Goal: Task Accomplishment & Management: Complete application form

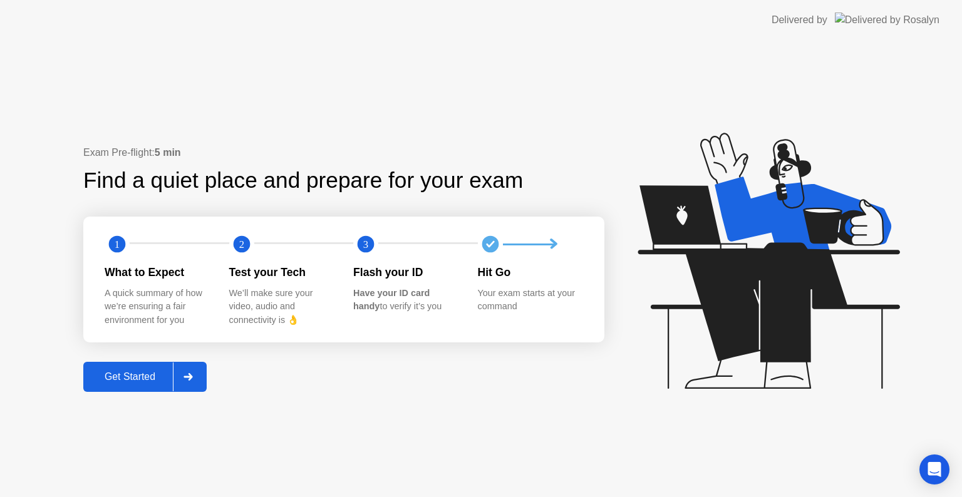
click at [138, 376] on div "Get Started" at bounding box center [130, 376] width 86 height 11
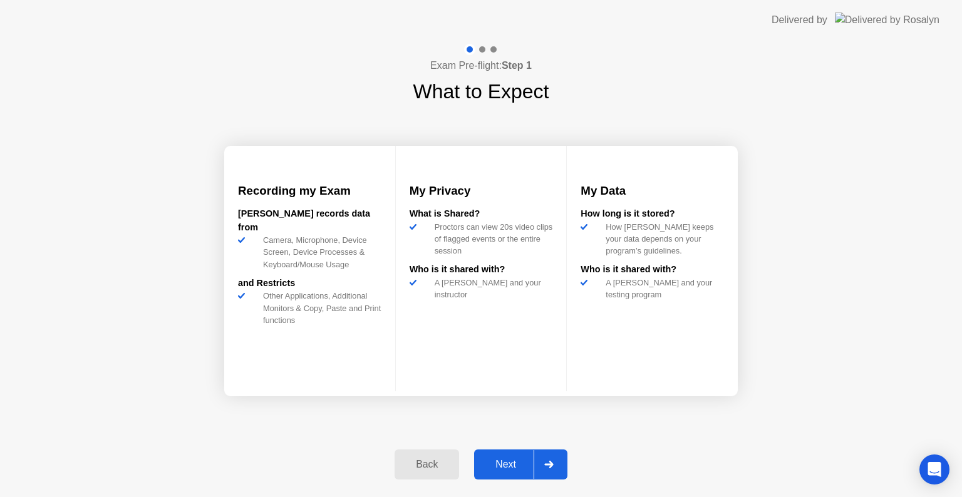
click at [503, 470] on div "Next" at bounding box center [506, 464] width 56 height 11
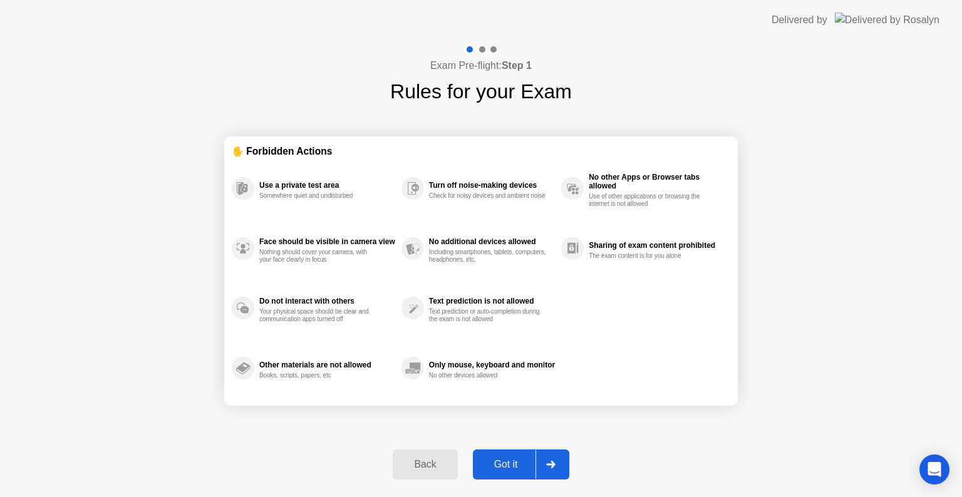
click at [508, 459] on div "Got it" at bounding box center [505, 464] width 59 height 11
select select "**********"
select select "*******"
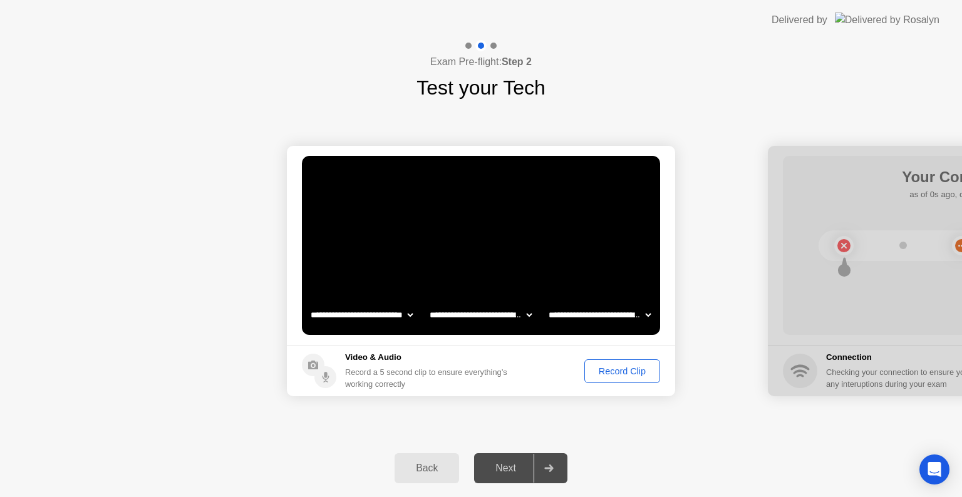
click at [621, 375] on div "Record Clip" at bounding box center [622, 371] width 67 height 10
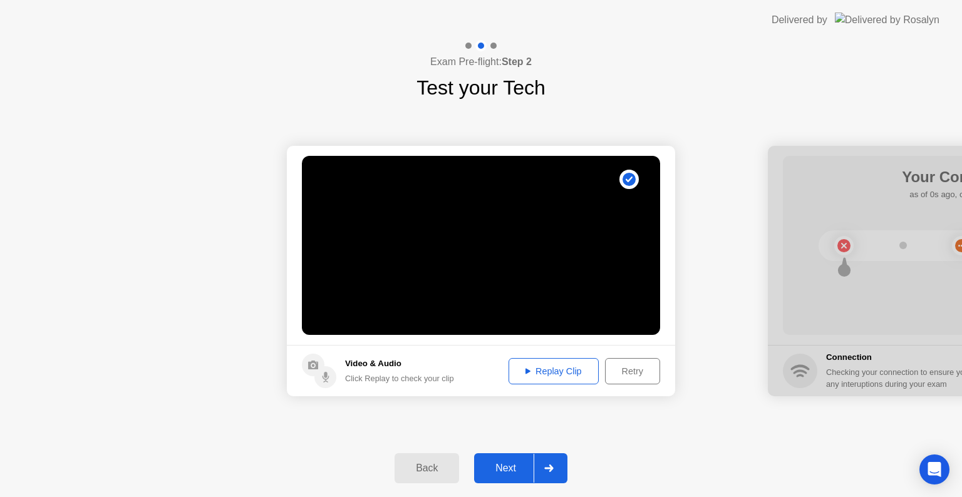
click at [504, 459] on button "Next" at bounding box center [520, 468] width 93 height 30
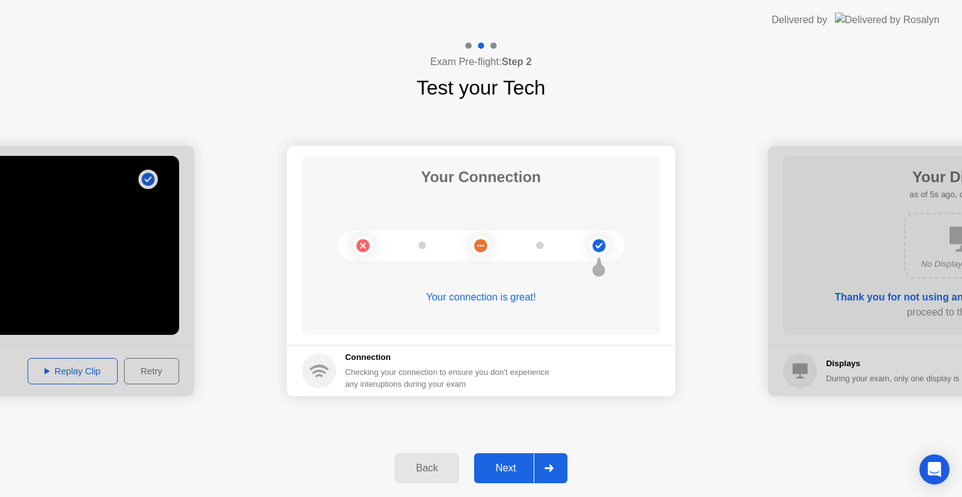
click at [525, 464] on div "Next" at bounding box center [506, 468] width 56 height 11
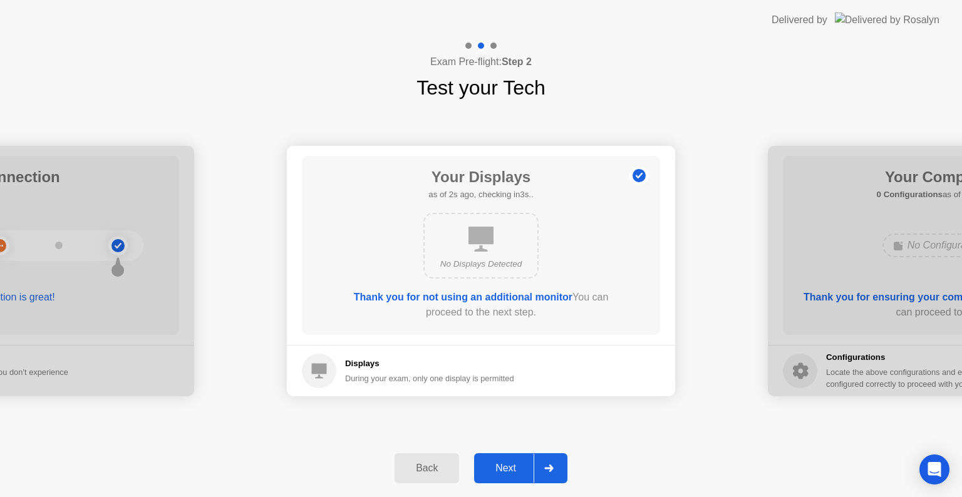
click at [513, 463] on div "Next" at bounding box center [506, 468] width 56 height 11
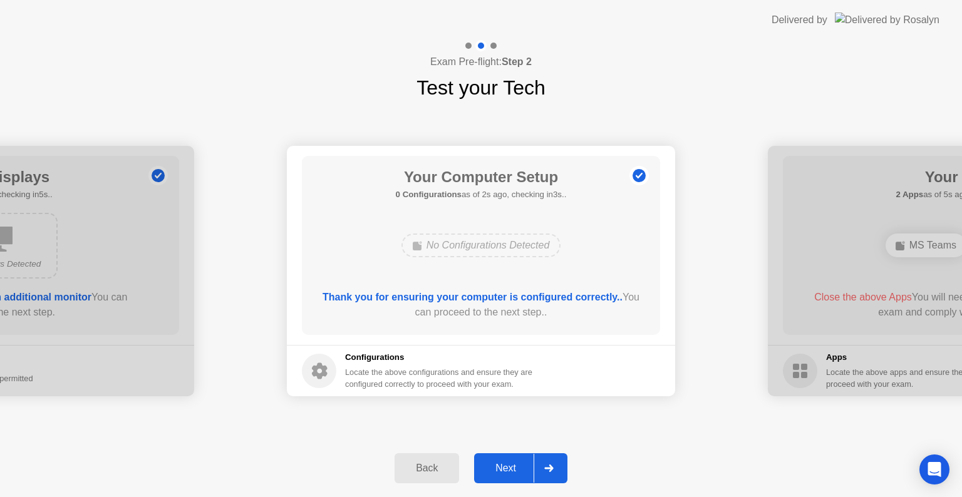
click at [519, 464] on div "Next" at bounding box center [506, 468] width 56 height 11
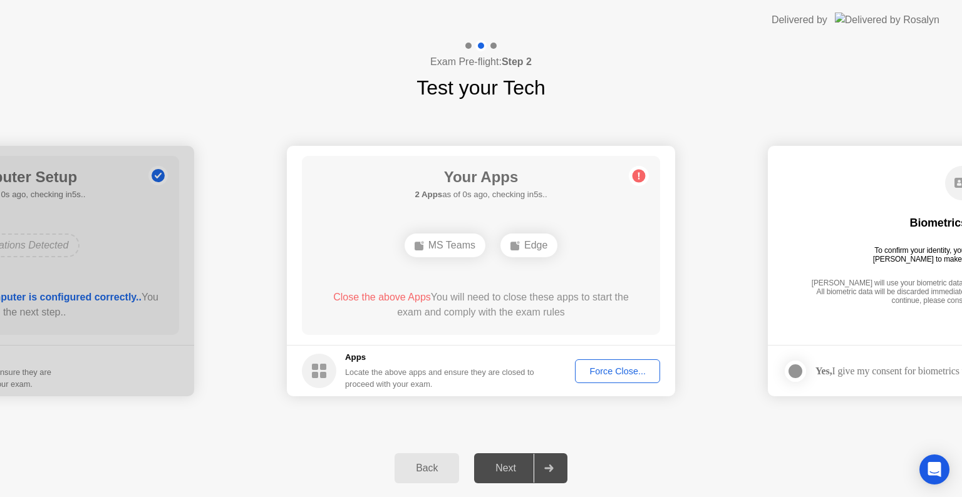
click at [639, 376] on div "Force Close..." at bounding box center [617, 371] width 76 height 10
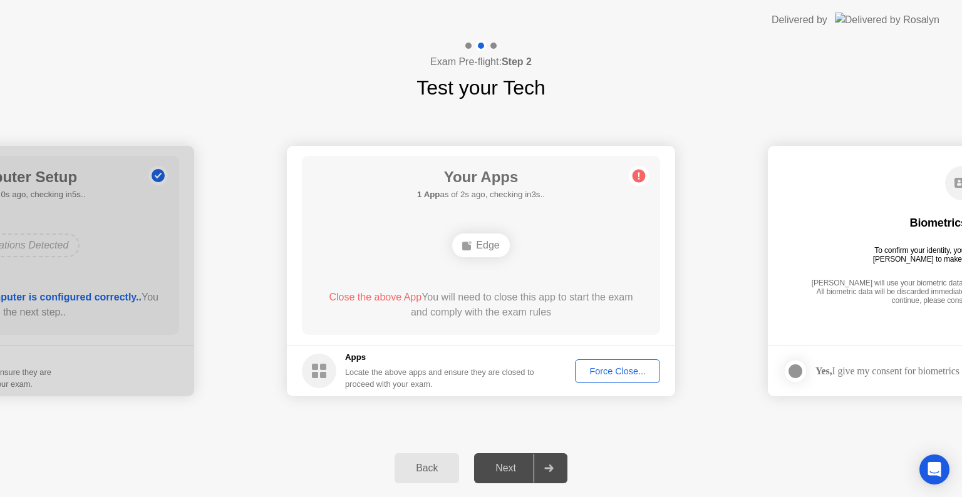
click at [623, 370] on div "Force Close..." at bounding box center [617, 371] width 76 height 10
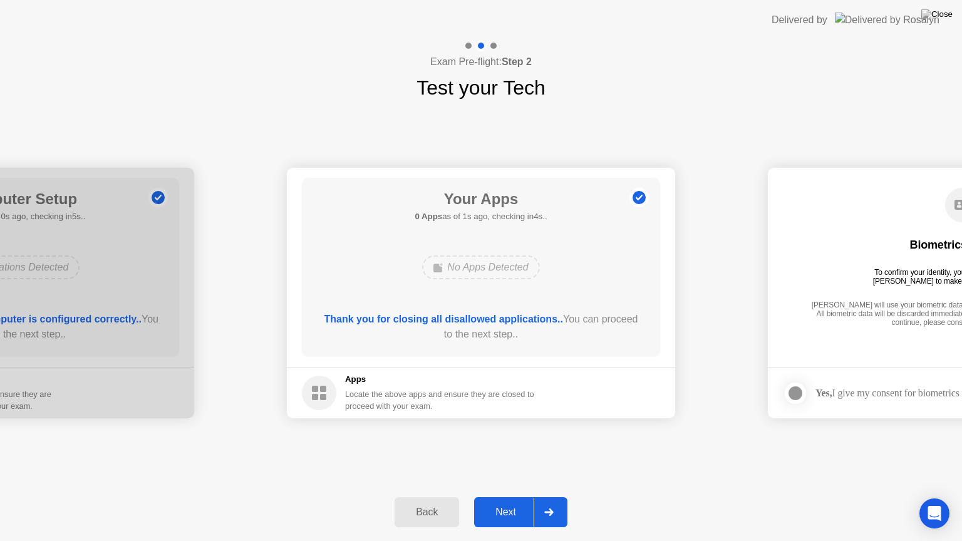
click at [520, 497] on button "Next" at bounding box center [520, 512] width 93 height 30
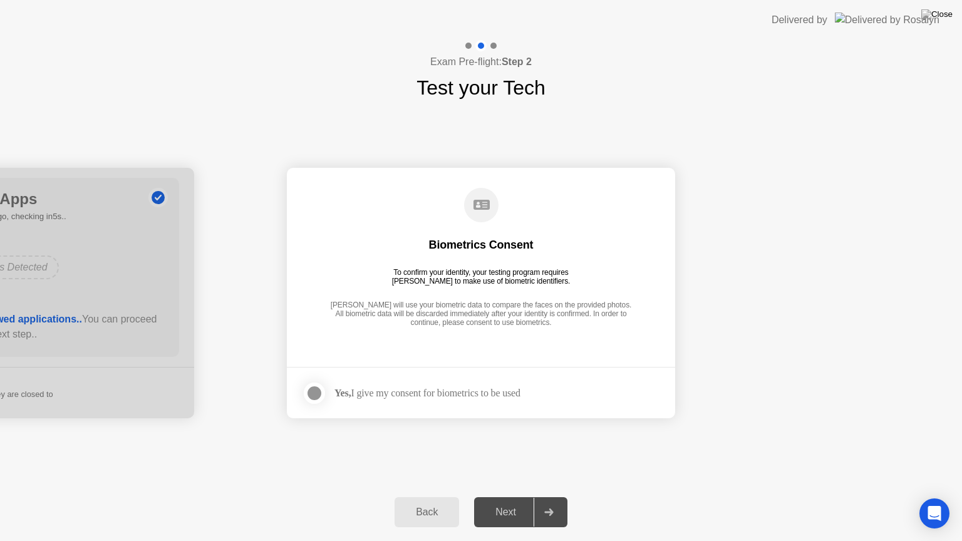
click at [515, 497] on div "Next" at bounding box center [506, 512] width 56 height 11
click at [418, 398] on div "Yes, I give my consent for biometrics to be used" at bounding box center [427, 393] width 186 height 12
click at [416, 388] on div "Yes, I give my consent for biometrics to be used" at bounding box center [427, 393] width 186 height 12
click at [316, 391] on div at bounding box center [314, 393] width 15 height 15
click at [511, 497] on div "Next" at bounding box center [506, 512] width 56 height 11
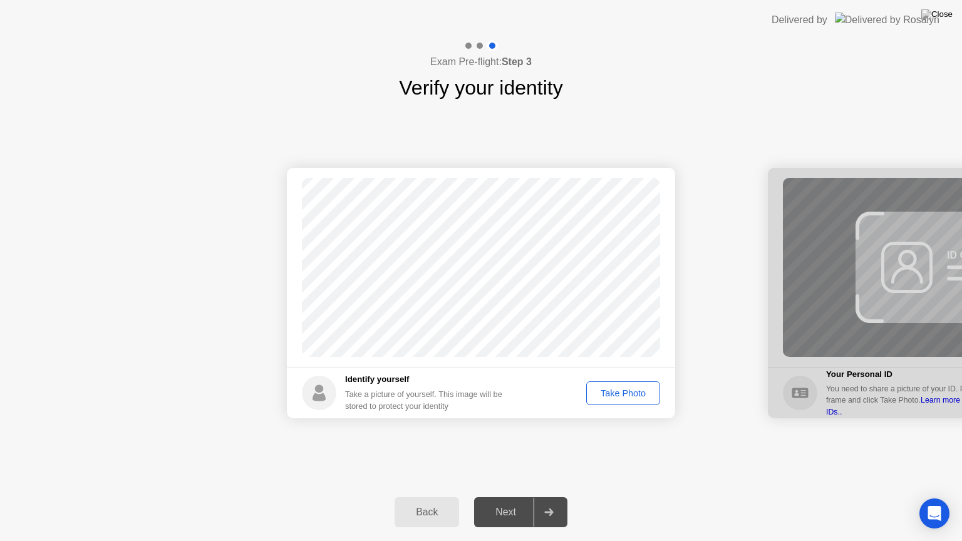
click at [627, 391] on div "Take Photo" at bounding box center [622, 393] width 65 height 10
click at [497, 497] on div "Next" at bounding box center [506, 512] width 56 height 11
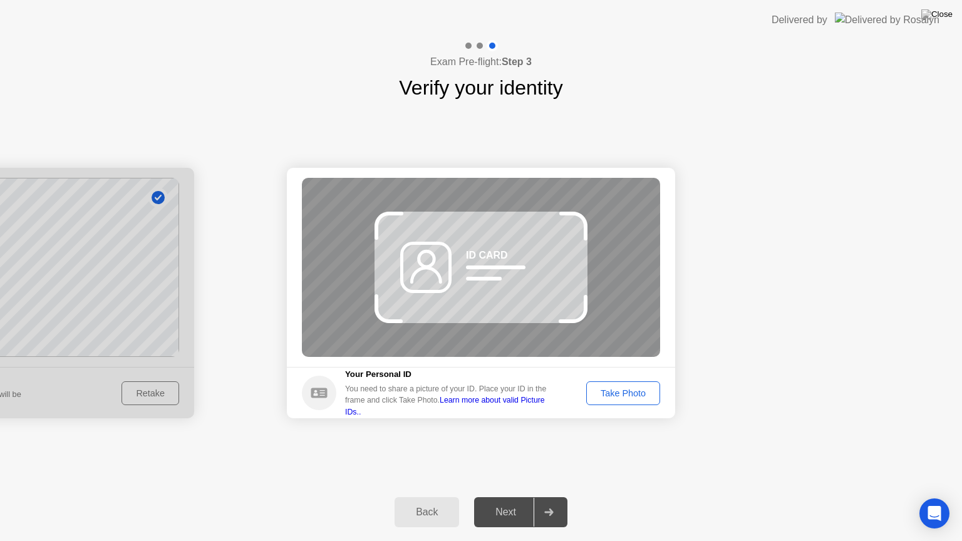
click at [607, 393] on div "Take Photo" at bounding box center [622, 393] width 65 height 10
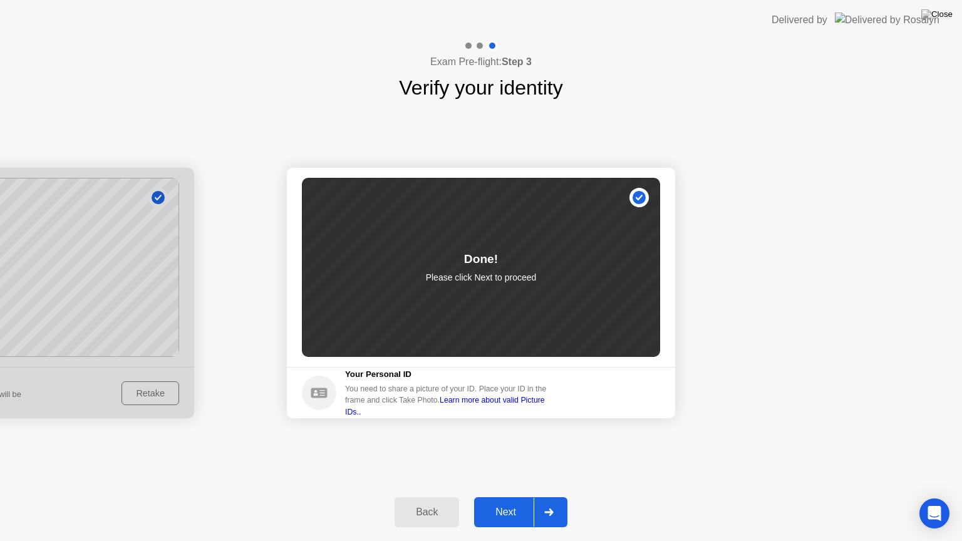
click at [508, 497] on button "Next" at bounding box center [520, 512] width 93 height 30
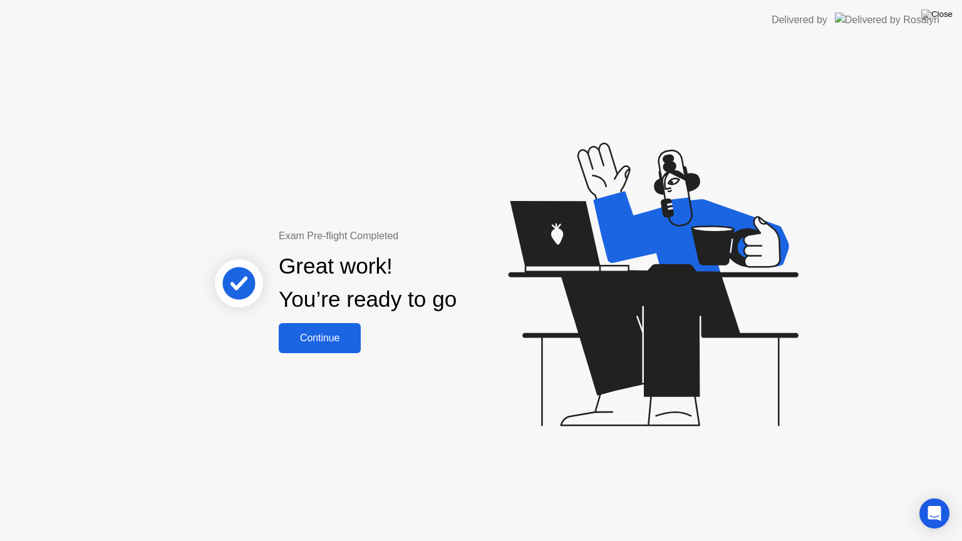
click at [315, 335] on div "Continue" at bounding box center [319, 337] width 75 height 11
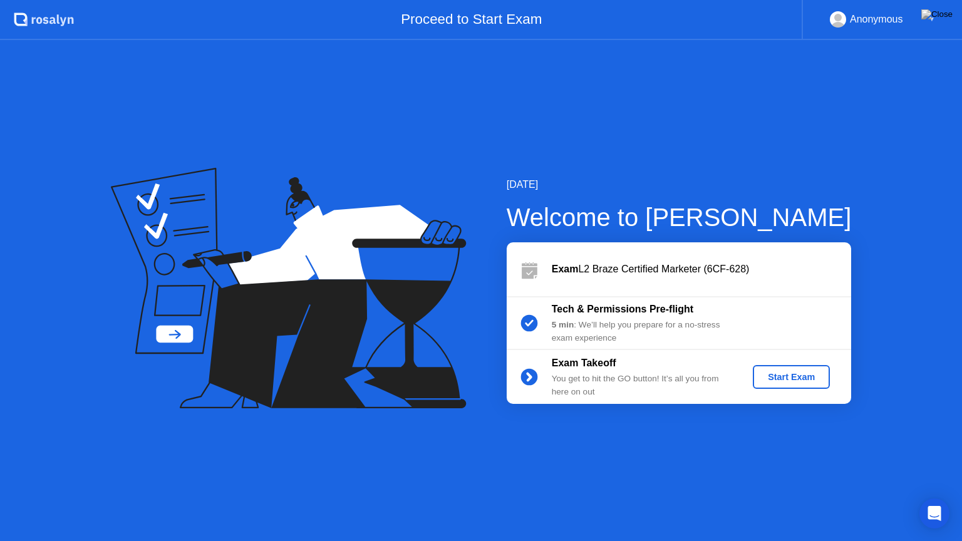
click at [766, 376] on div "Start Exam" at bounding box center [791, 377] width 67 height 10
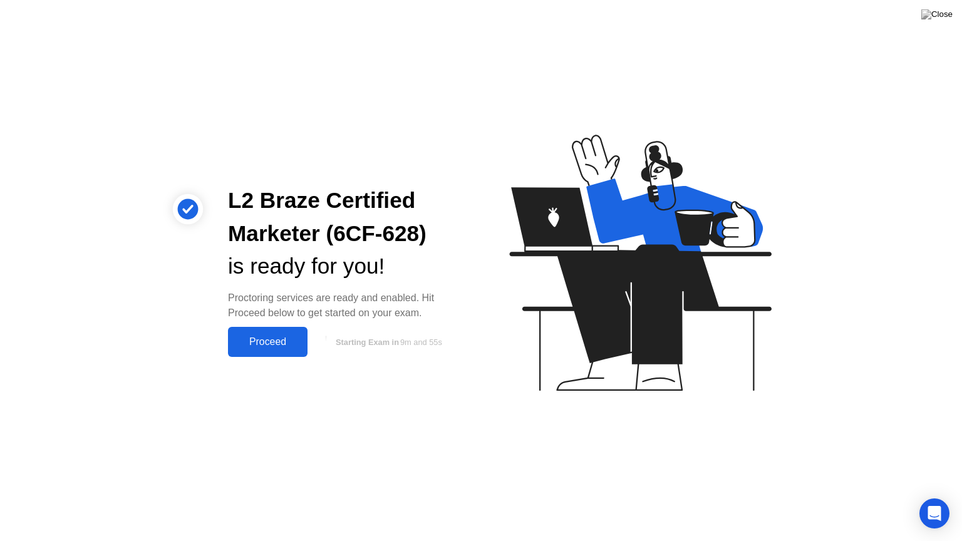
click at [277, 341] on div "Proceed" at bounding box center [268, 341] width 72 height 11
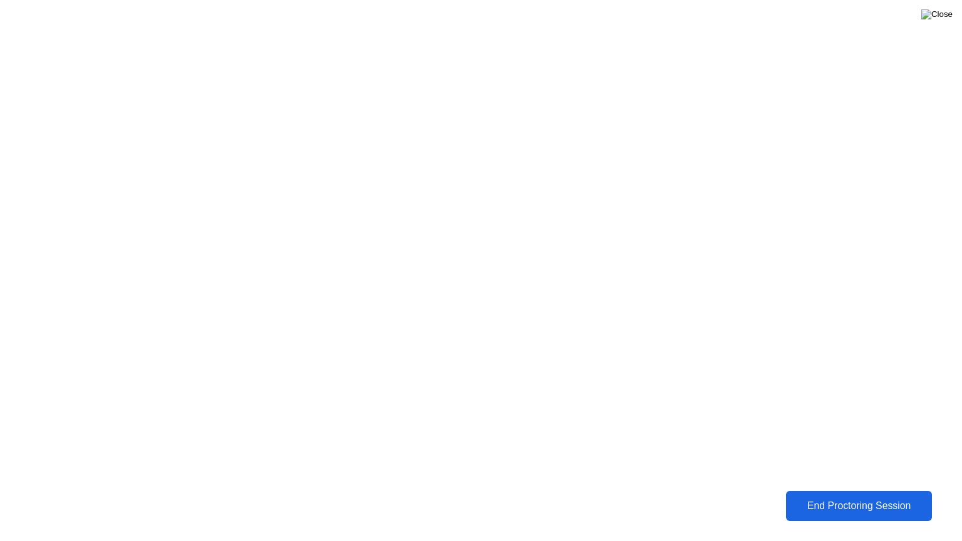
click at [942, 19] on img at bounding box center [936, 14] width 31 height 10
